Goal: Find specific page/section: Find specific page/section

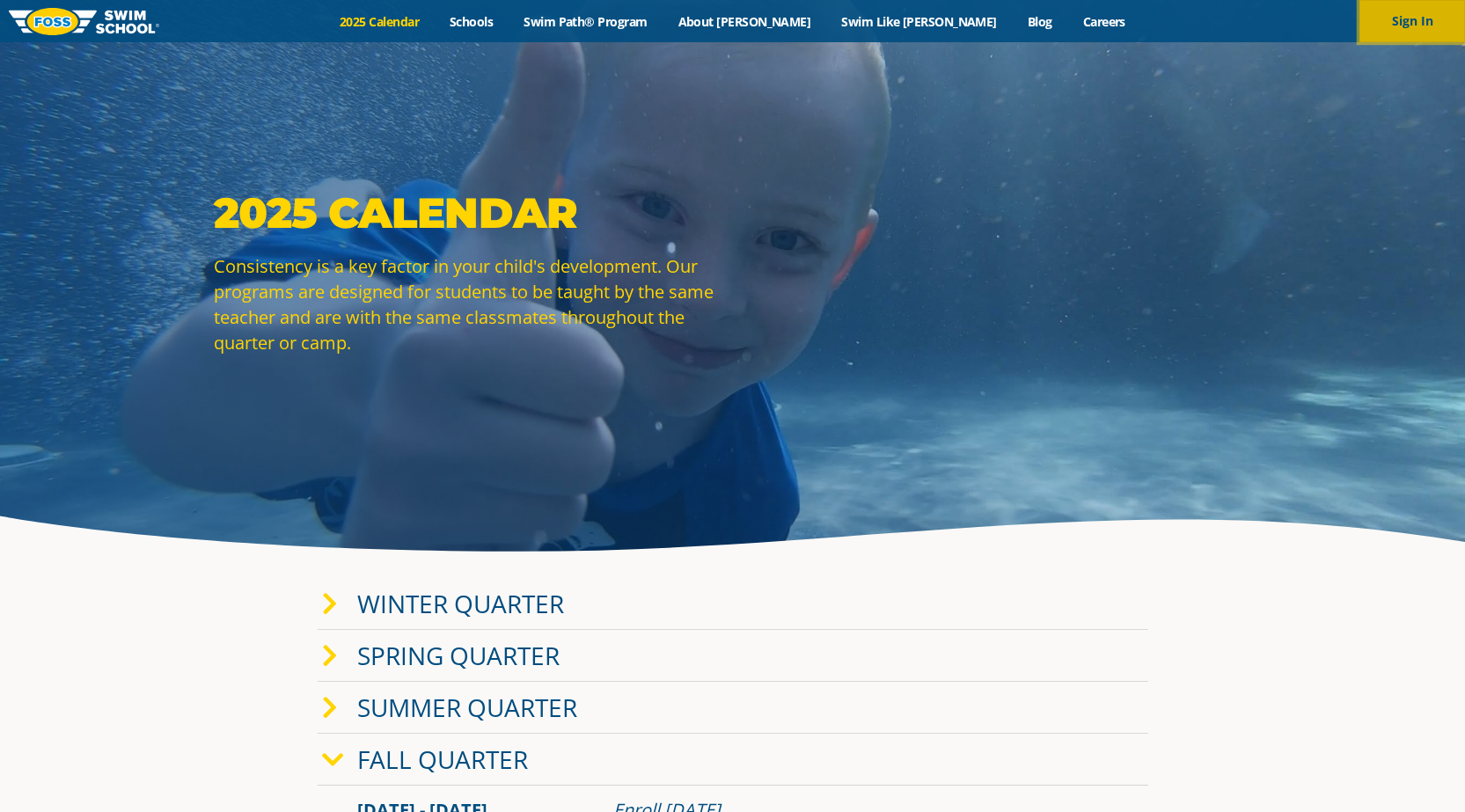
click at [1399, 15] on button "Sign In" at bounding box center [1412, 21] width 106 height 42
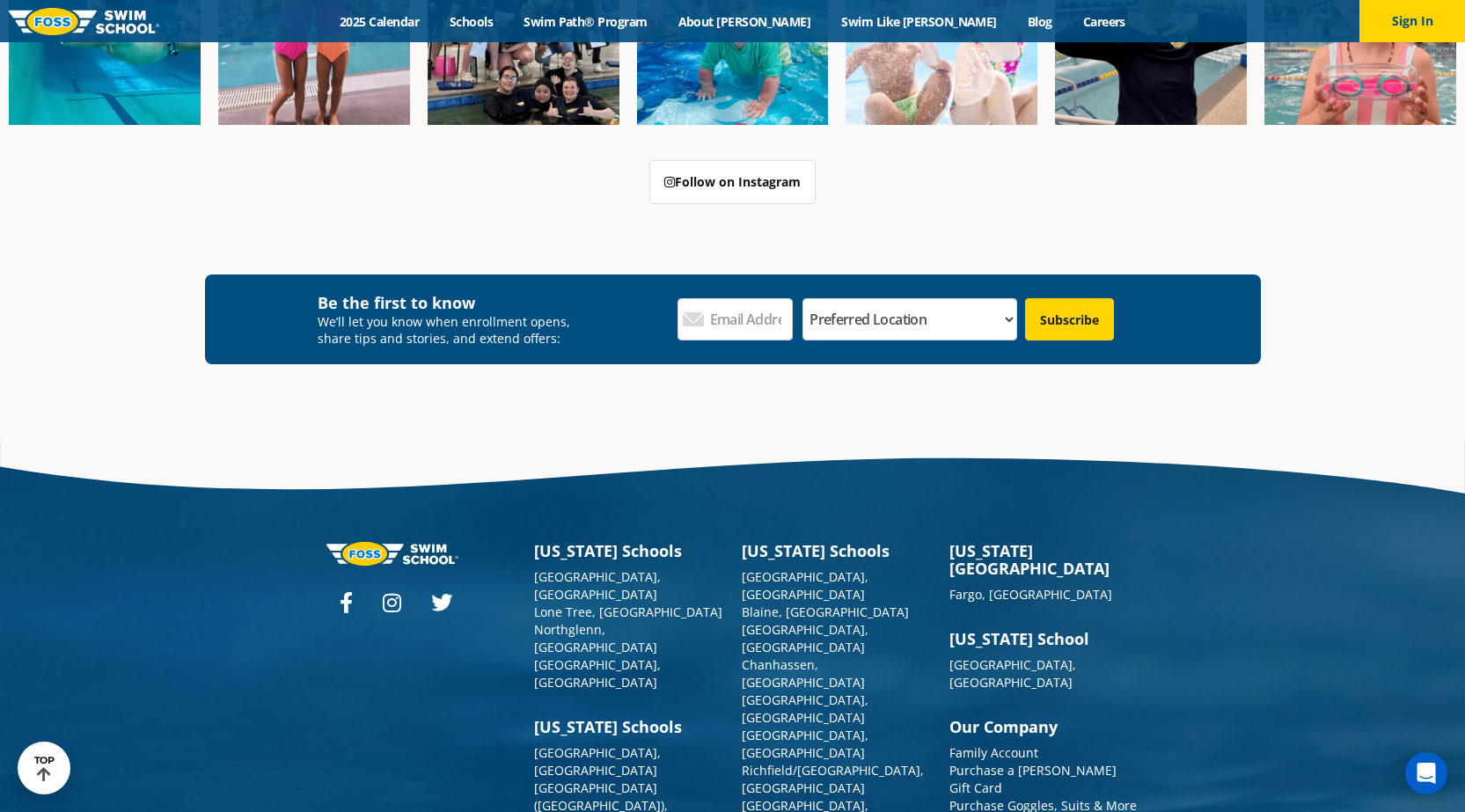
scroll to position [1949, 0]
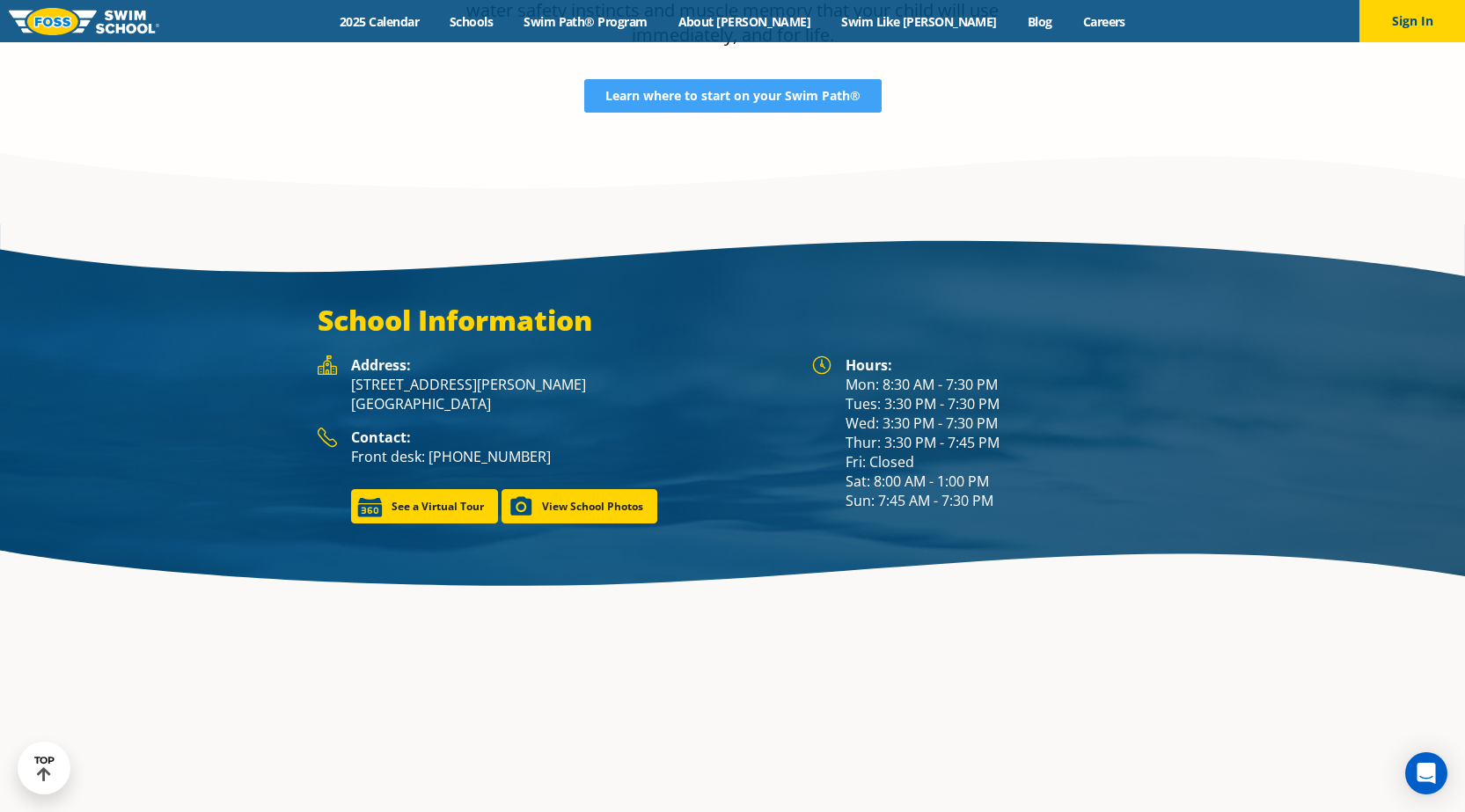
scroll to position [2333, 0]
